Goal: Transaction & Acquisition: Purchase product/service

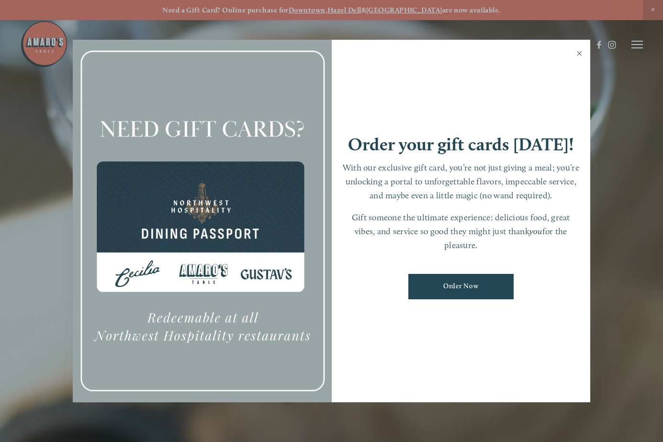
click at [578, 54] on link "Close" at bounding box center [579, 54] width 19 height 27
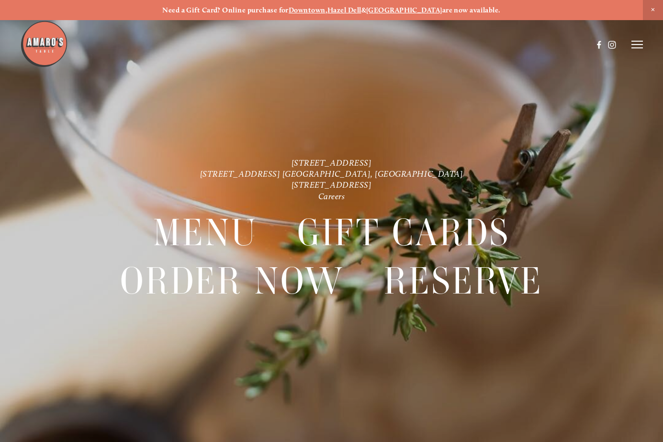
click at [313, 9] on strong "Downtown" at bounding box center [307, 10] width 37 height 9
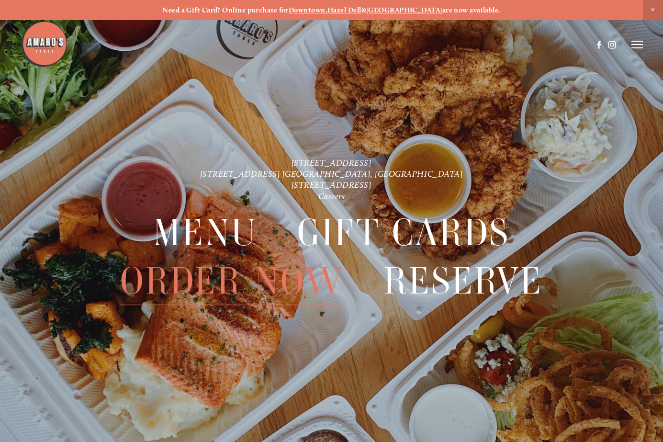
click at [261, 280] on span "Order Now" at bounding box center [232, 281] width 224 height 48
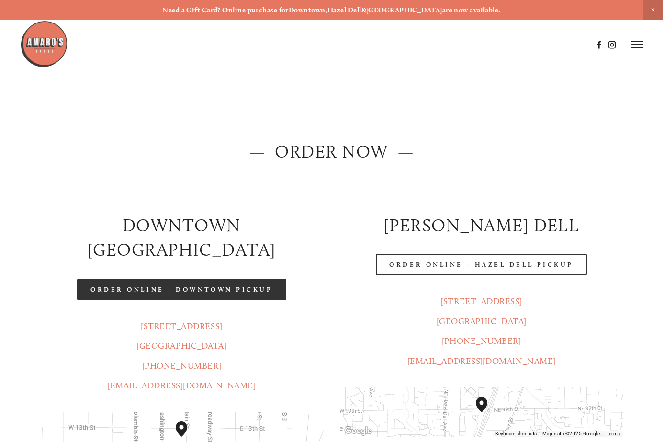
click at [162, 278] on link "Order Online - Downtown pickup" at bounding box center [181, 289] width 209 height 22
